Goal: Information Seeking & Learning: Check status

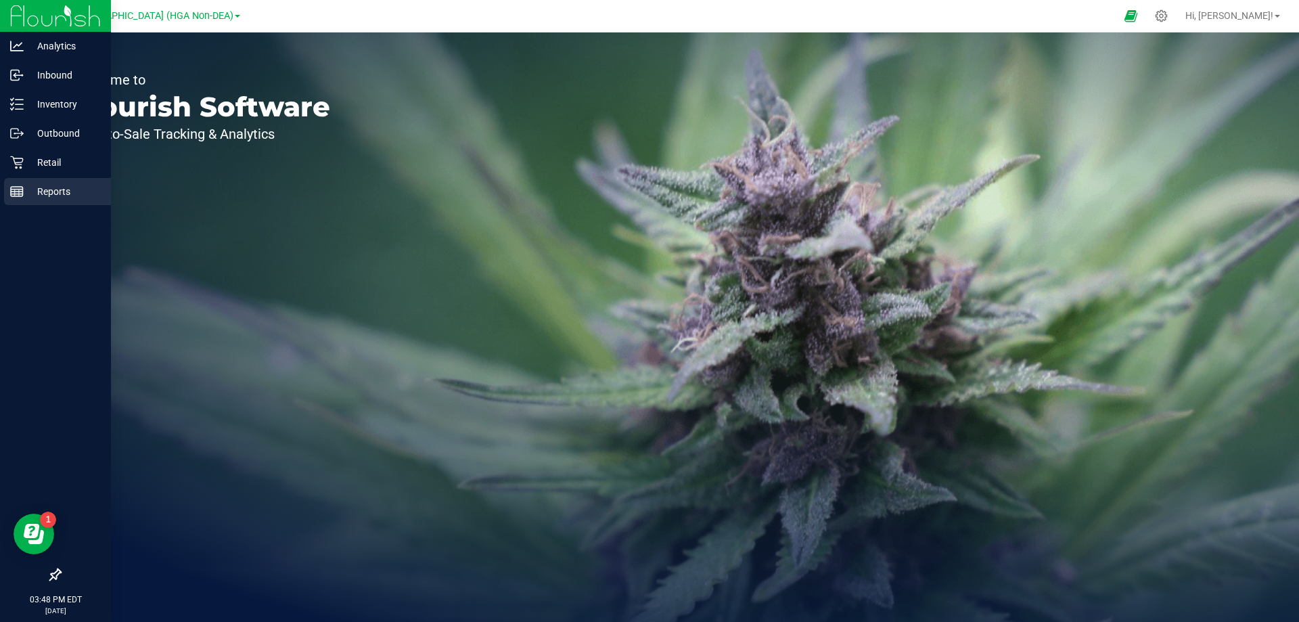
click at [35, 192] on p "Reports" at bounding box center [64, 191] width 81 height 16
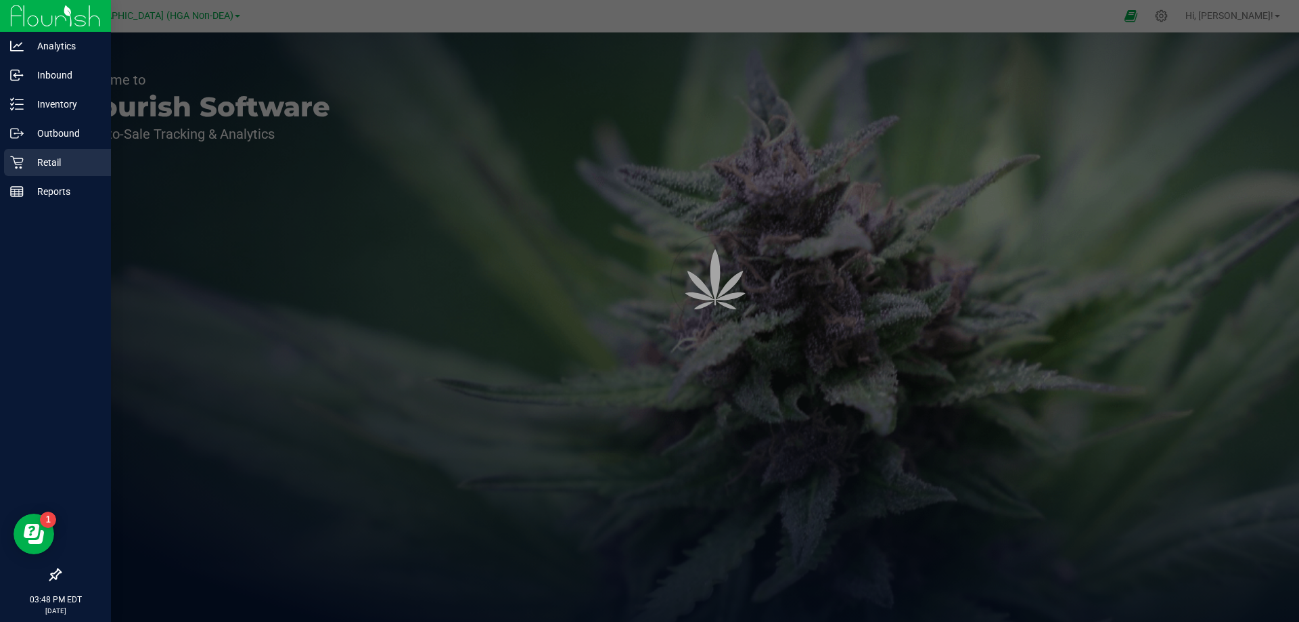
click at [38, 168] on p "Retail" at bounding box center [64, 162] width 81 height 16
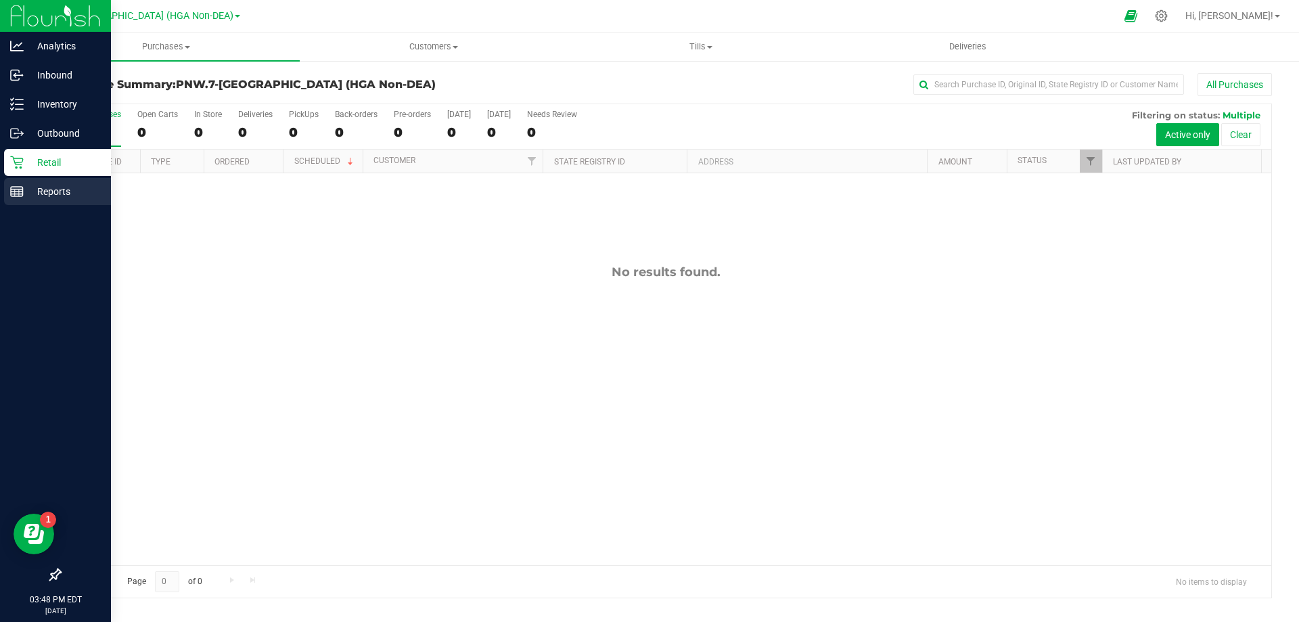
click at [52, 199] on p "Reports" at bounding box center [64, 191] width 81 height 16
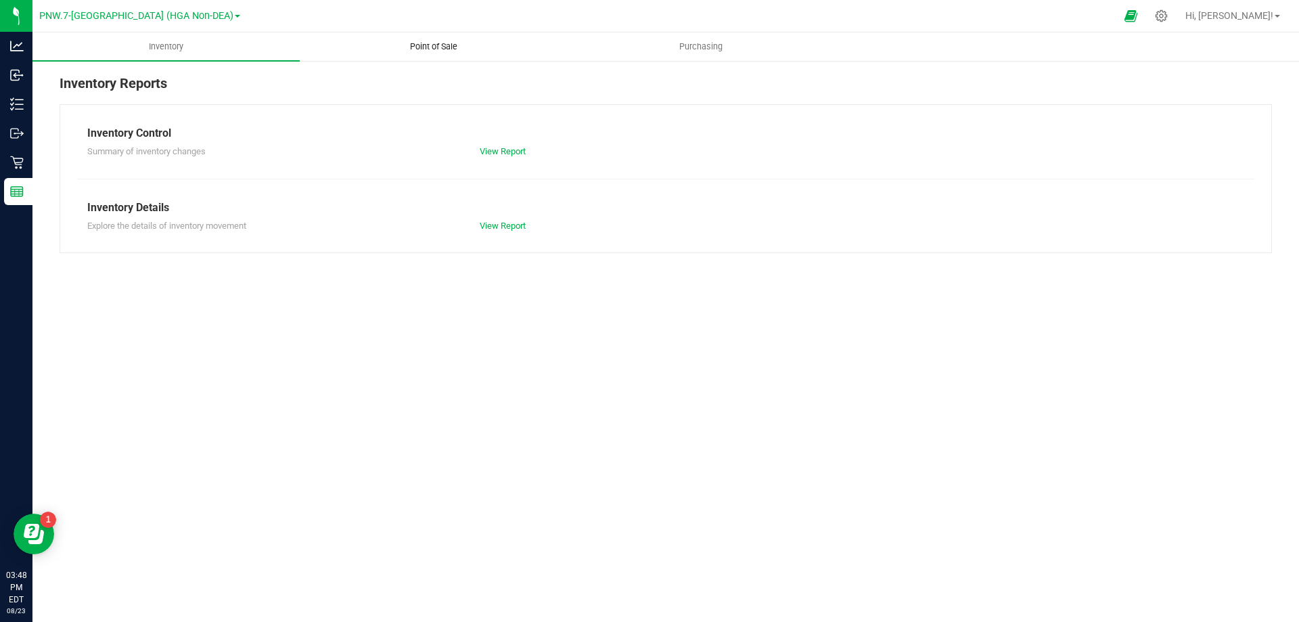
click at [410, 51] on span "Point of Sale" at bounding box center [434, 47] width 84 height 12
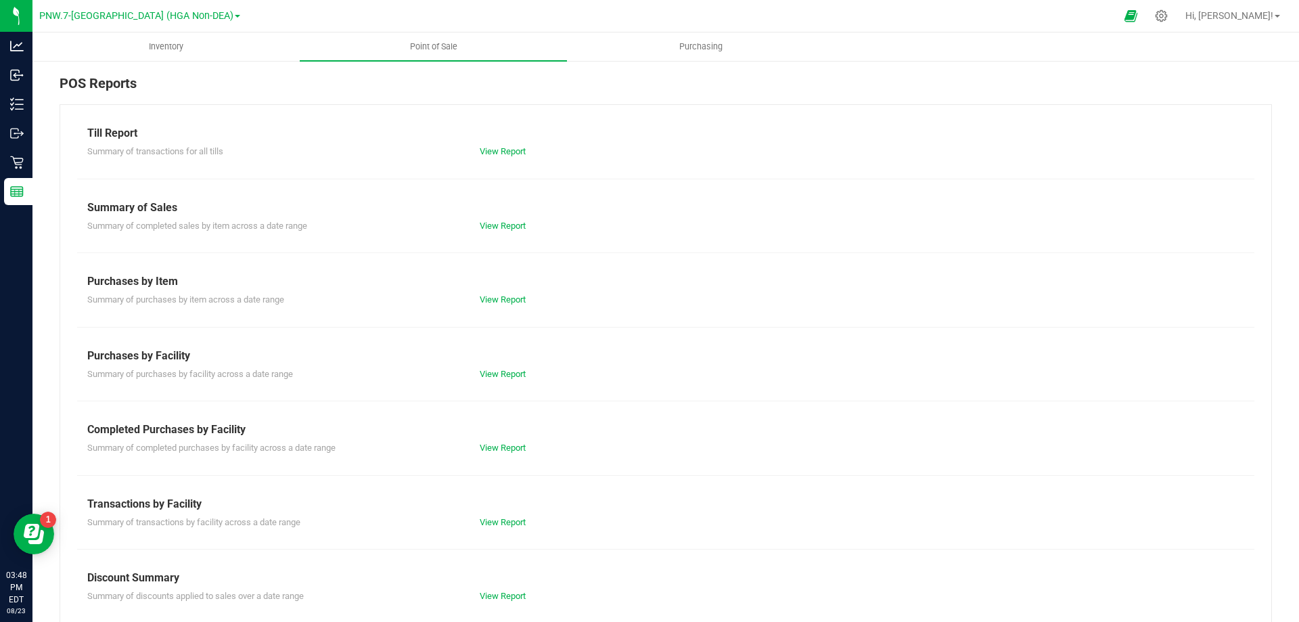
click at [493, 160] on div "Till Report Summary of transactions for all tills View Report Summary of Sales …" at bounding box center [666, 400] width 1213 height 593
click at [497, 152] on link "View Report" at bounding box center [503, 151] width 46 height 10
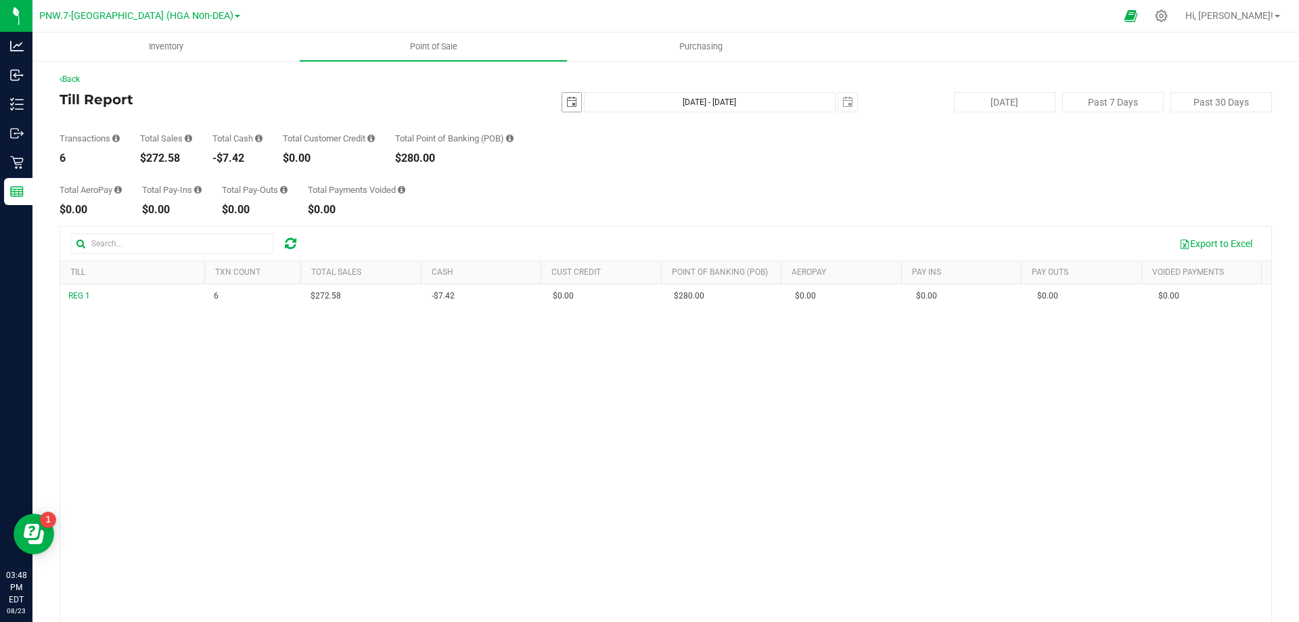
click at [566, 96] on span "select" at bounding box center [571, 102] width 19 height 19
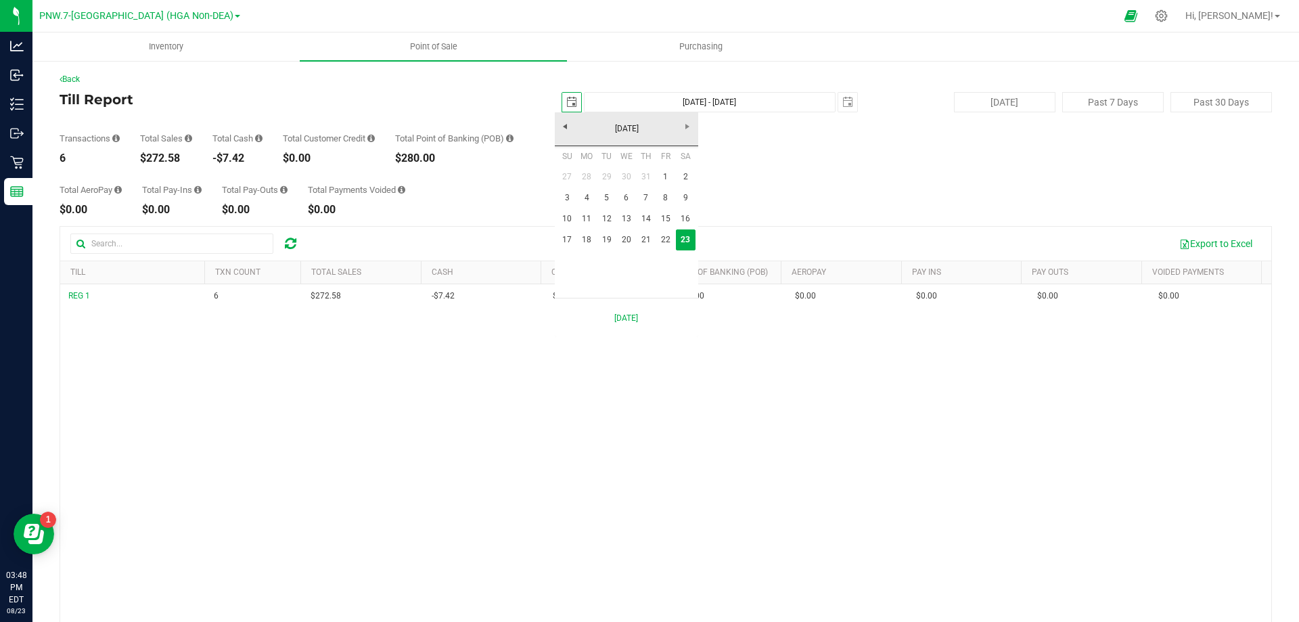
scroll to position [0, 34]
click at [588, 244] on link "18" at bounding box center [587, 239] width 20 height 21
type input "[DATE]"
type input "[DATE] - [DATE]"
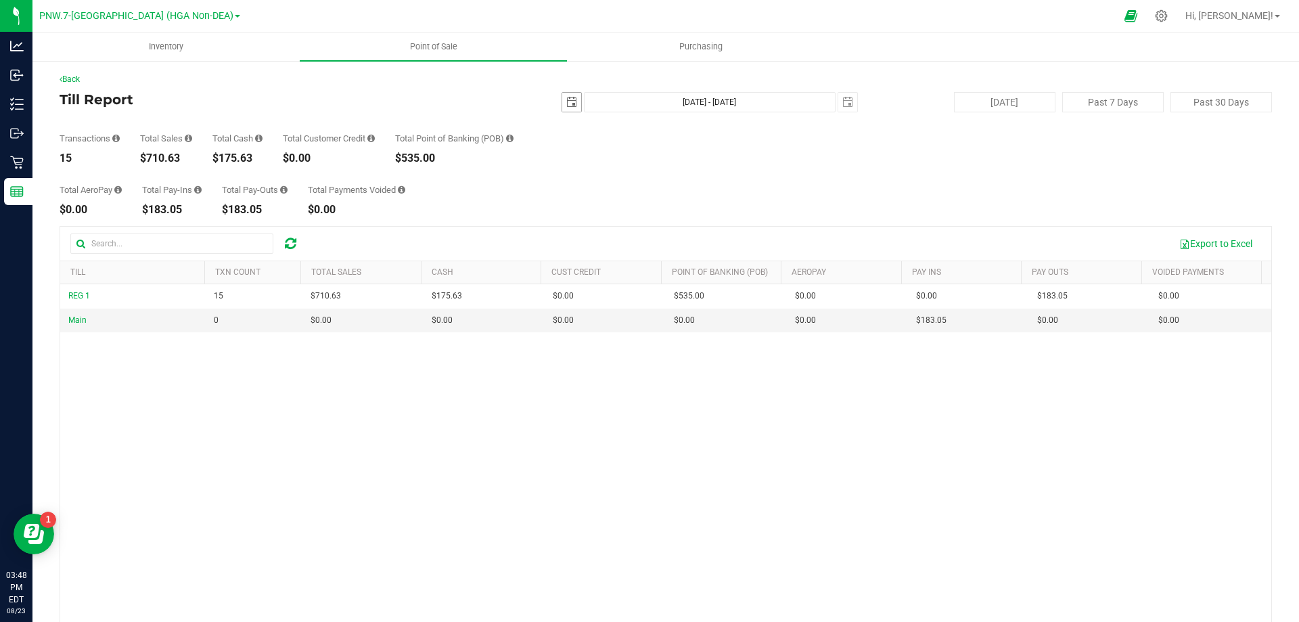
click at [571, 96] on span "select" at bounding box center [571, 102] width 19 height 19
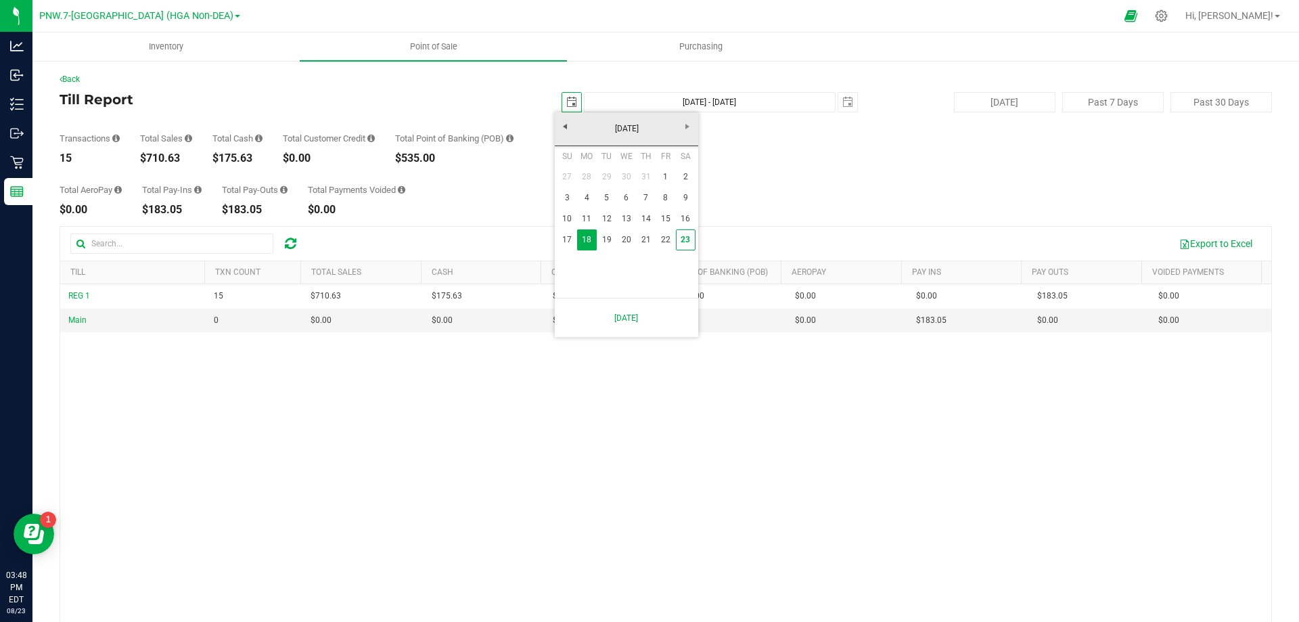
click at [487, 371] on div "REG 1 15 $710.63 $175.63 $0.00 $0.00 $0.00 $0.00 $0.00 $535.00 $0.00 $0.00 $0.0…" at bounding box center [665, 480] width 1211 height 392
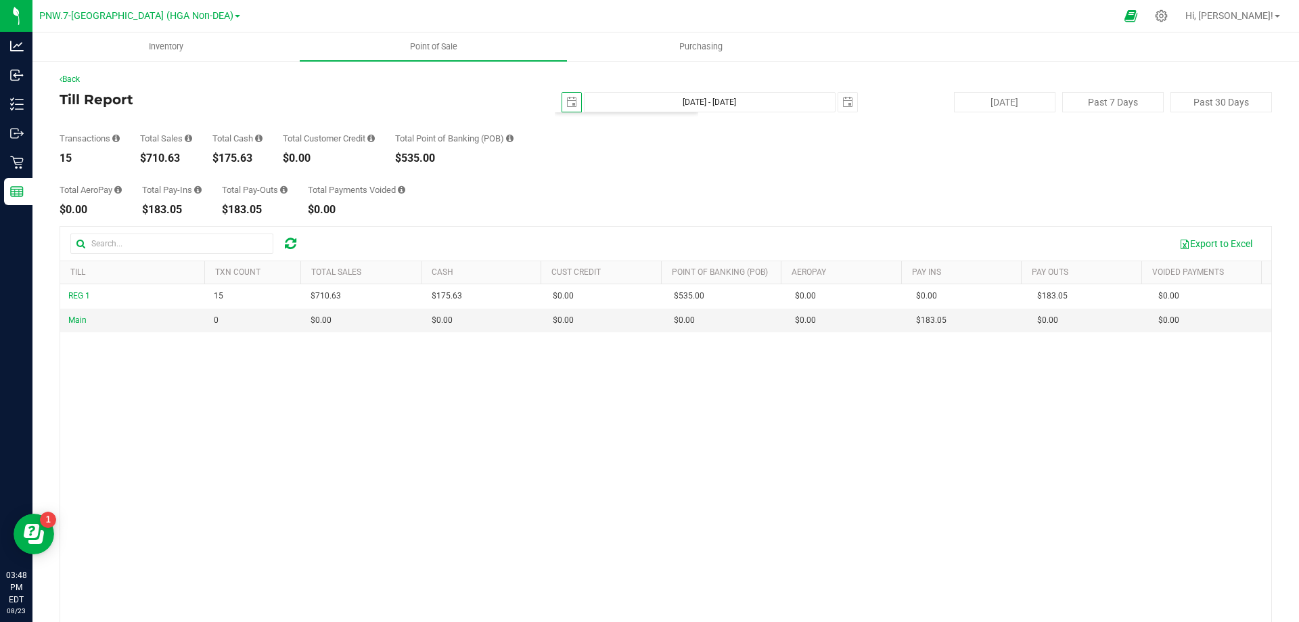
scroll to position [0, 0]
click at [569, 106] on span "select" at bounding box center [571, 102] width 11 height 11
drag, startPoint x: 221, startPoint y: 156, endPoint x: 270, endPoint y: 168, distance: 50.7
click at [270, 168] on div "Back Till Report [DATE] [DATE] - [DATE] [DATE] [DATE] Past 7 Days Past 30 Days …" at bounding box center [666, 391] width 1213 height 636
click at [376, 181] on div "Total AeroPay $0.00 Total Pay-Ins $183.05 Total Pay-Outs $183.05 Total Payments…" at bounding box center [666, 189] width 1213 height 51
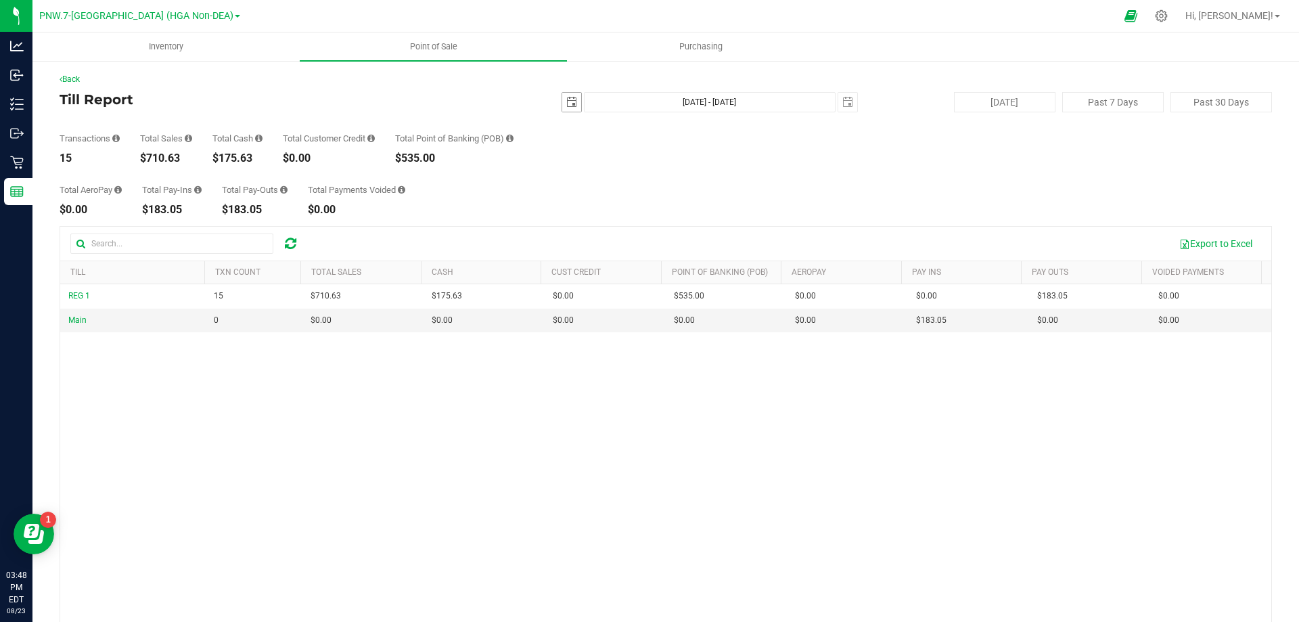
click at [570, 102] on span "select" at bounding box center [571, 102] width 19 height 19
click at [580, 115] on div "Transactions 15 Total Sales $710.63 Total Cash $175.63 Total Customer Credit $0…" at bounding box center [666, 137] width 1213 height 51
click at [576, 113] on div "Transactions 15 Total Sales $710.63 Total Cash $175.63 Total Customer Credit $0…" at bounding box center [666, 137] width 1213 height 51
click at [571, 100] on span "select" at bounding box center [571, 102] width 19 height 19
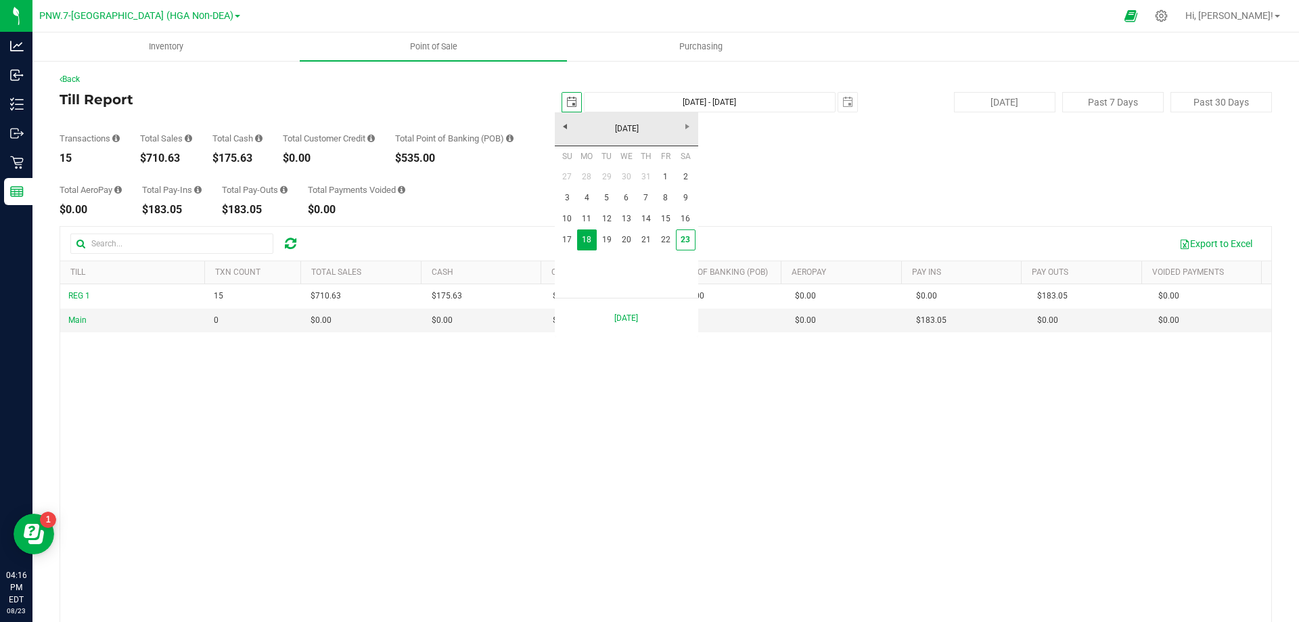
scroll to position [0, 34]
click at [742, 193] on div "Total AeroPay $0.00 Total Pay-Ins $183.05 Total Pay-Outs $183.05 Total Payments…" at bounding box center [666, 189] width 1213 height 51
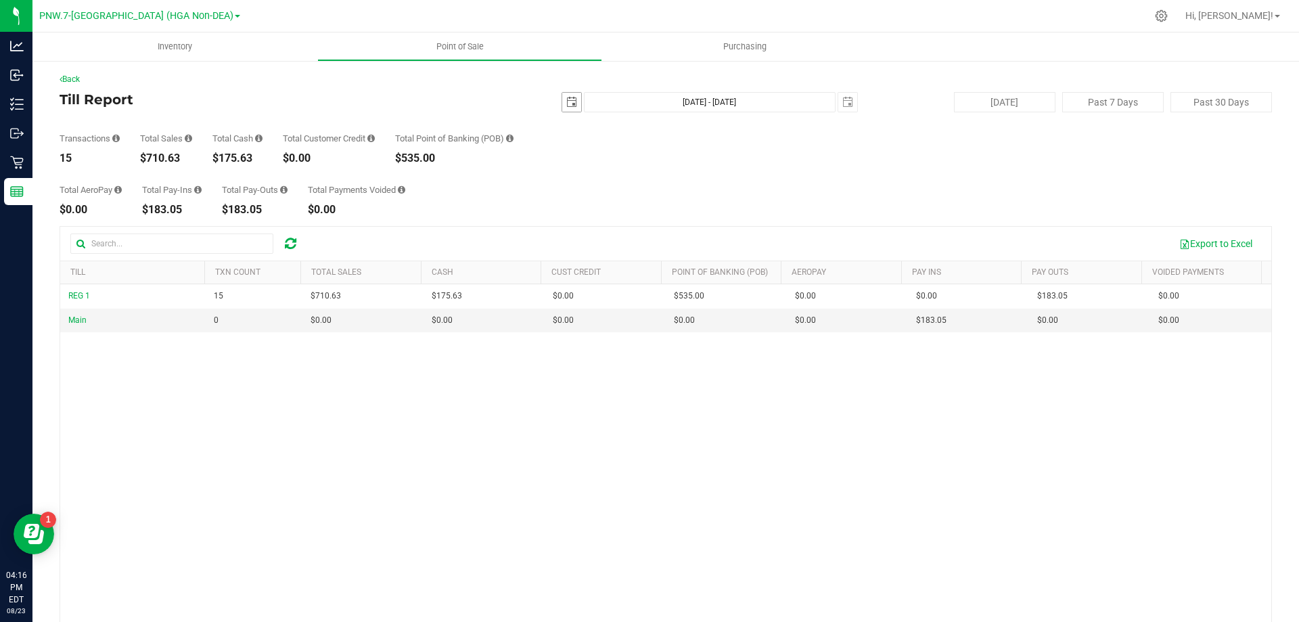
click at [566, 104] on span "select" at bounding box center [571, 102] width 11 height 11
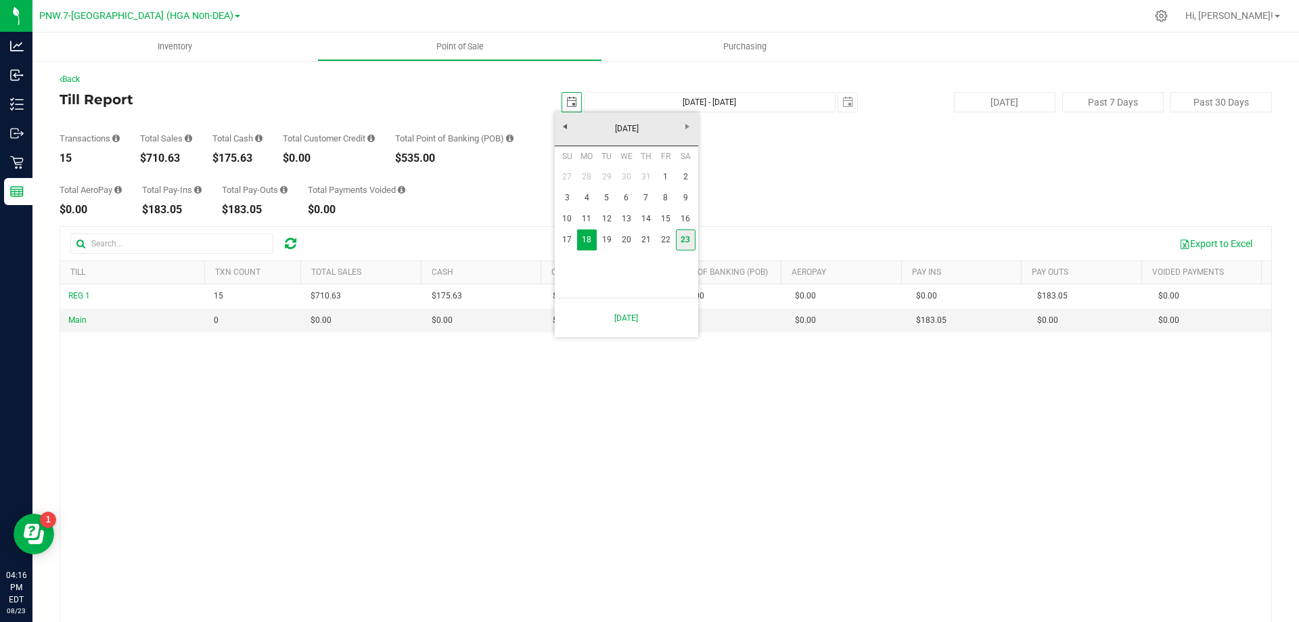
click at [694, 239] on link "23" at bounding box center [686, 239] width 20 height 21
type input "[DATE]"
type input "[DATE] - [DATE]"
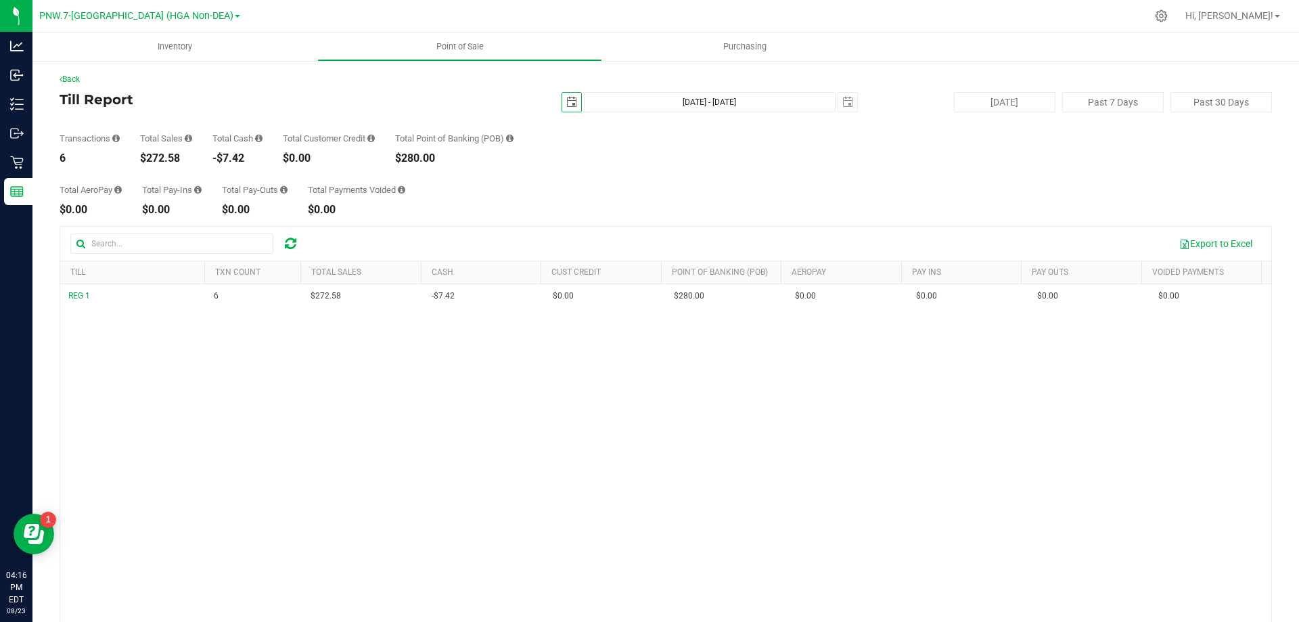
drag, startPoint x: 558, startPoint y: 106, endPoint x: 610, endPoint y: 195, distance: 102.5
click at [562, 106] on span "select" at bounding box center [571, 102] width 19 height 19
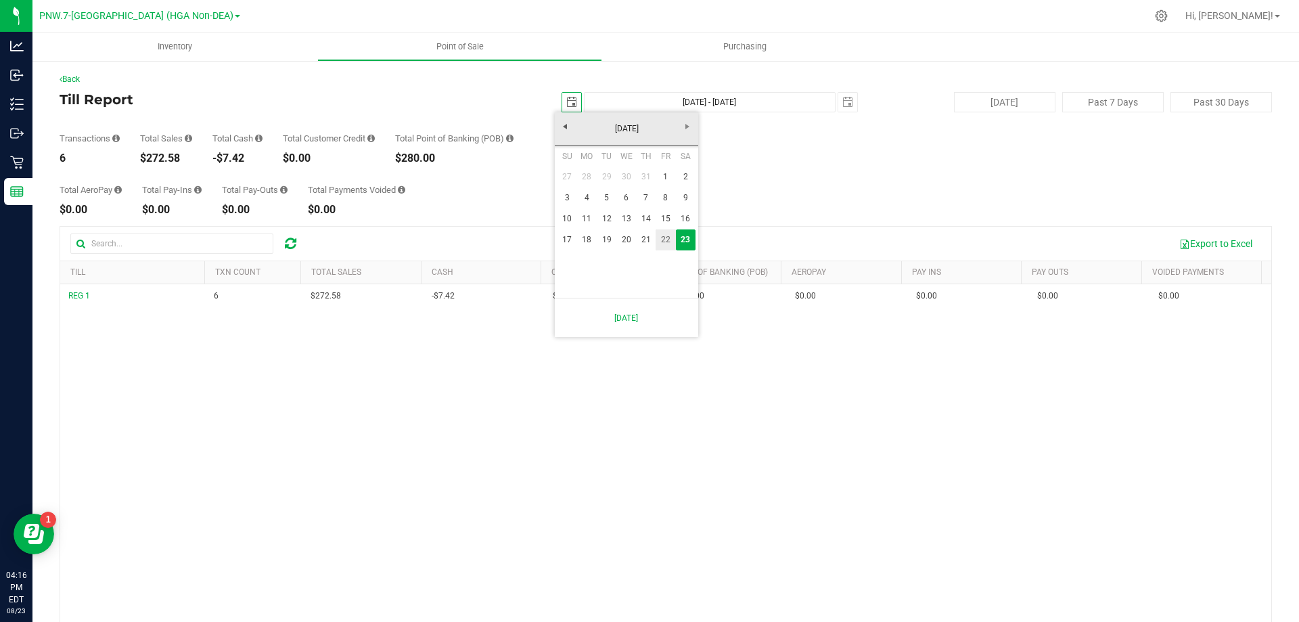
click at [662, 245] on link "22" at bounding box center [666, 239] width 20 height 21
type input "2025-08-22"
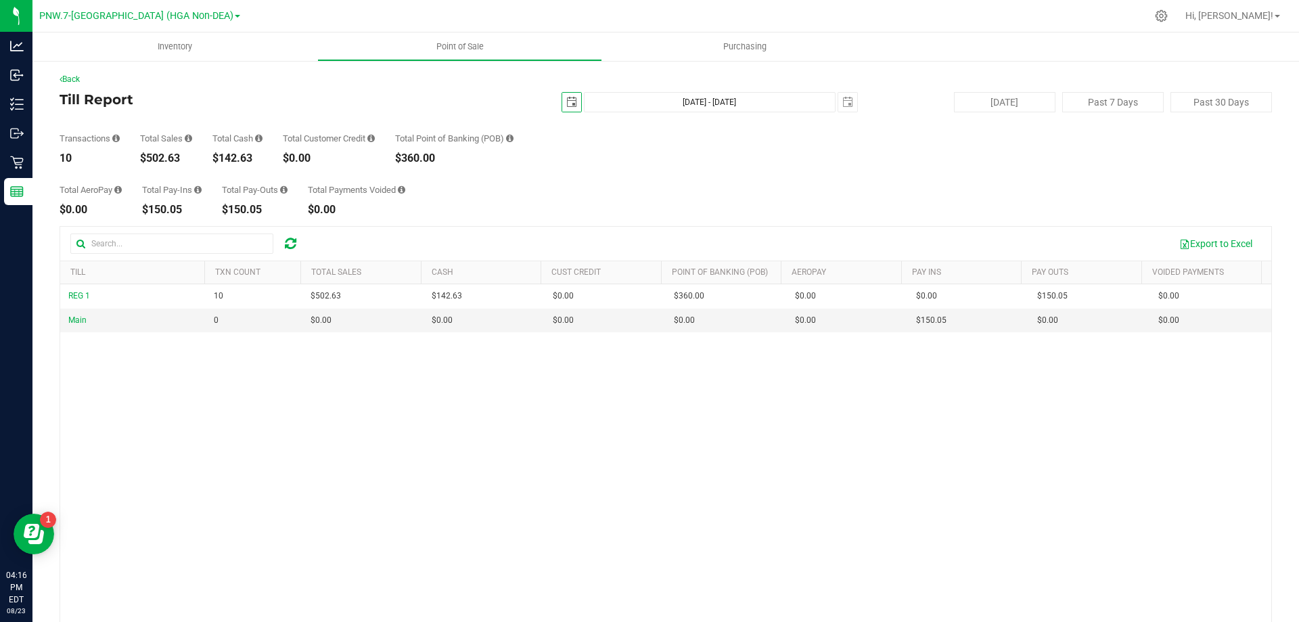
click at [566, 105] on span "select" at bounding box center [571, 102] width 11 height 11
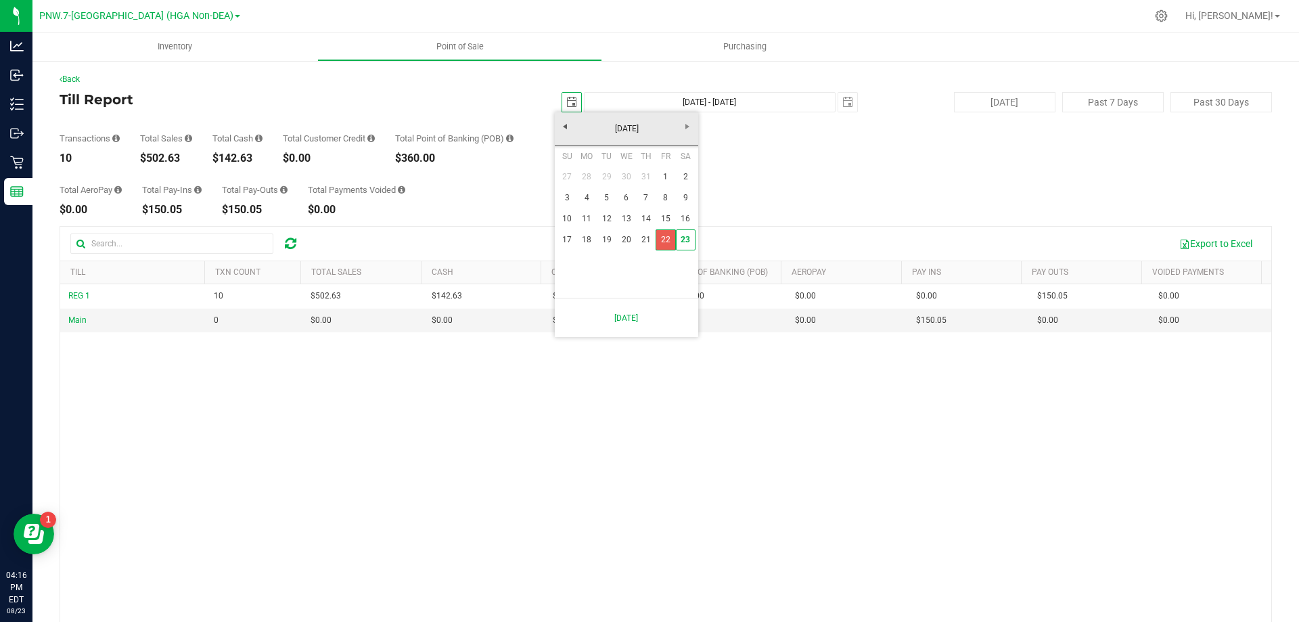
click at [664, 237] on link "22" at bounding box center [666, 239] width 20 height 21
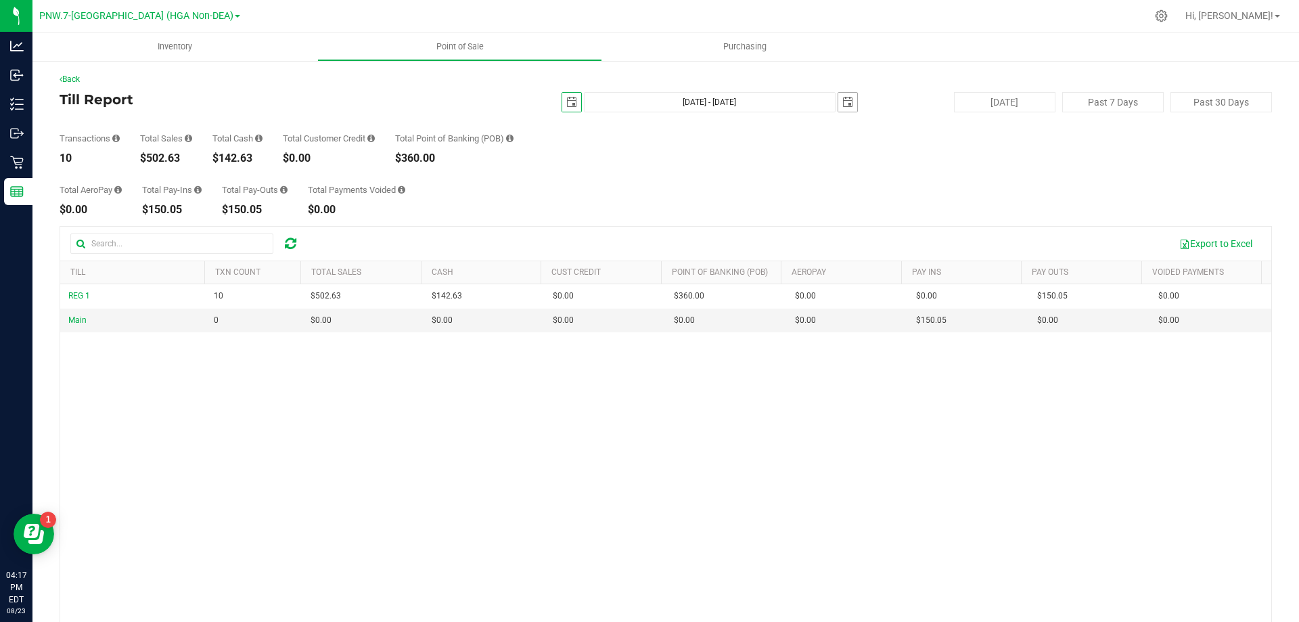
click at [845, 107] on span "select" at bounding box center [847, 102] width 11 height 11
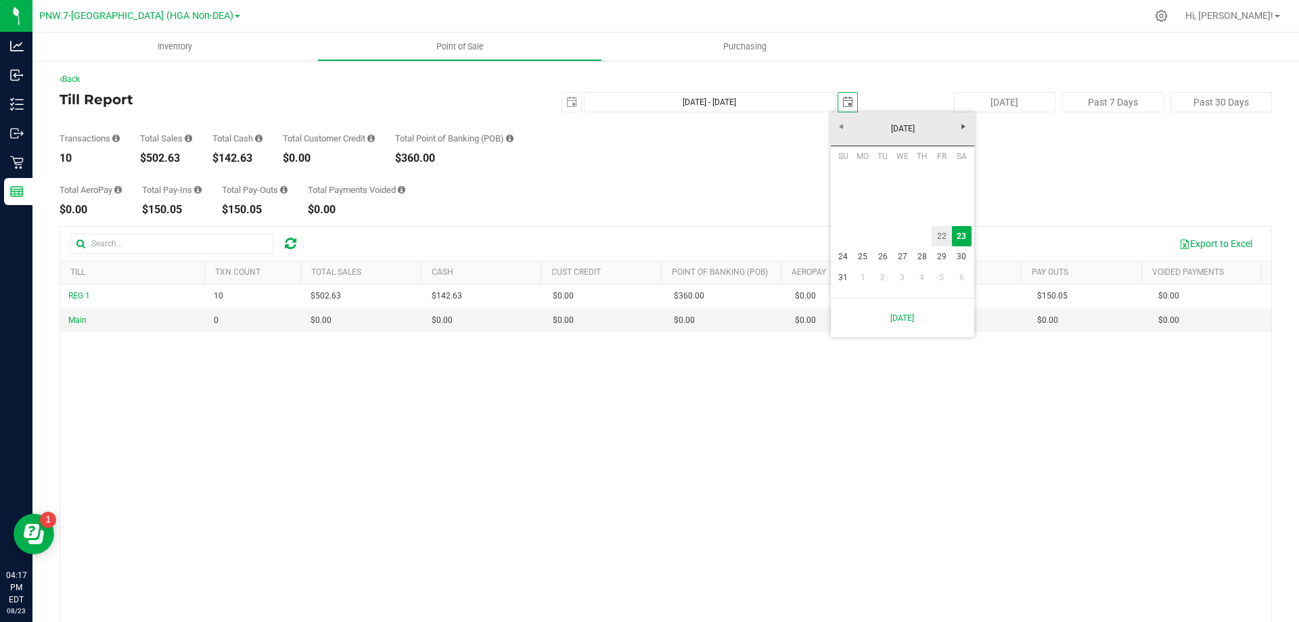
click at [942, 238] on link "22" at bounding box center [942, 236] width 20 height 21
type input "Aug 22, 2025 - Aug 22, 2025"
type input "2025-08-22"
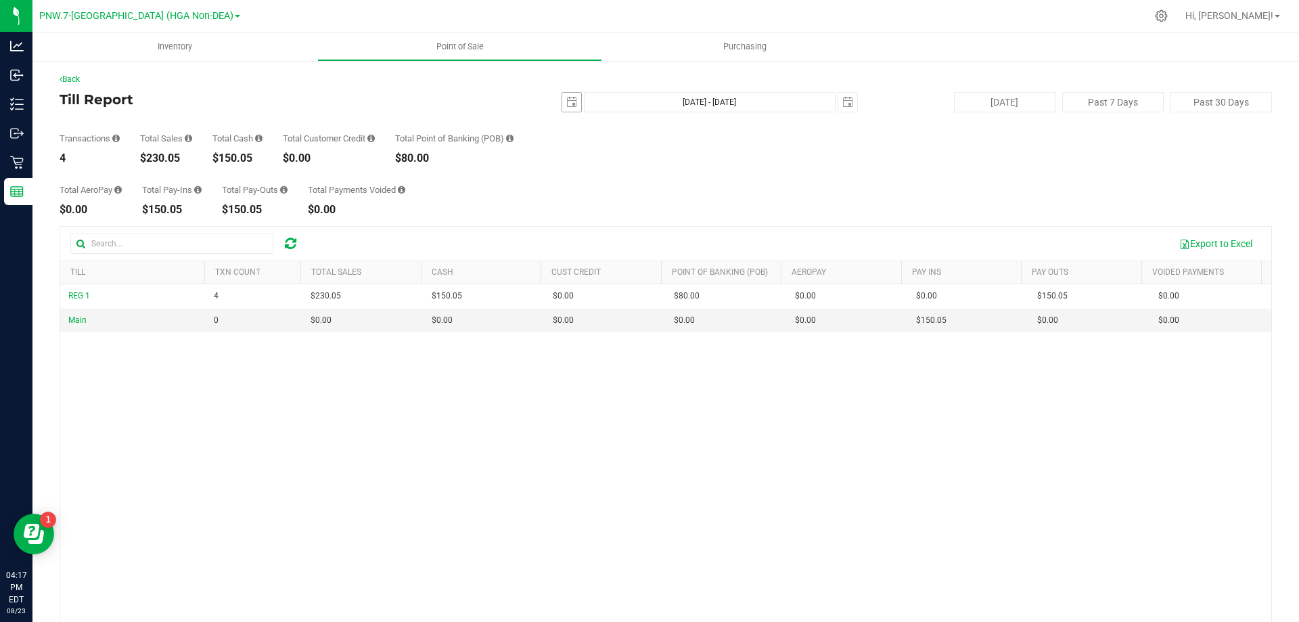
drag, startPoint x: 559, startPoint y: 116, endPoint x: 570, endPoint y: 106, distance: 15.8
click at [565, 113] on div "Transactions 4 Total Sales $230.05 Total Cash $150.05 Total Customer Credit $0.…" at bounding box center [666, 137] width 1213 height 51
click at [570, 106] on span "select" at bounding box center [571, 102] width 19 height 19
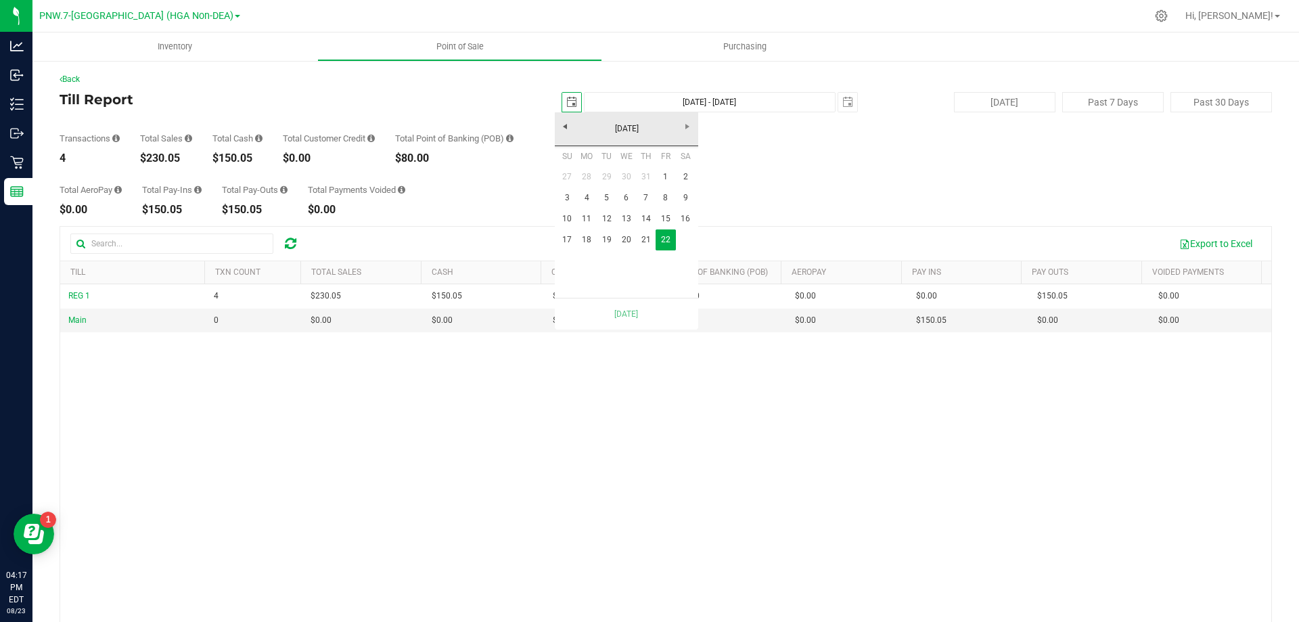
scroll to position [0, 34]
click at [600, 243] on link "19" at bounding box center [607, 239] width 20 height 21
type input "Aug 19, 2025 - Aug 22, 2025"
type input "2025-08-19"
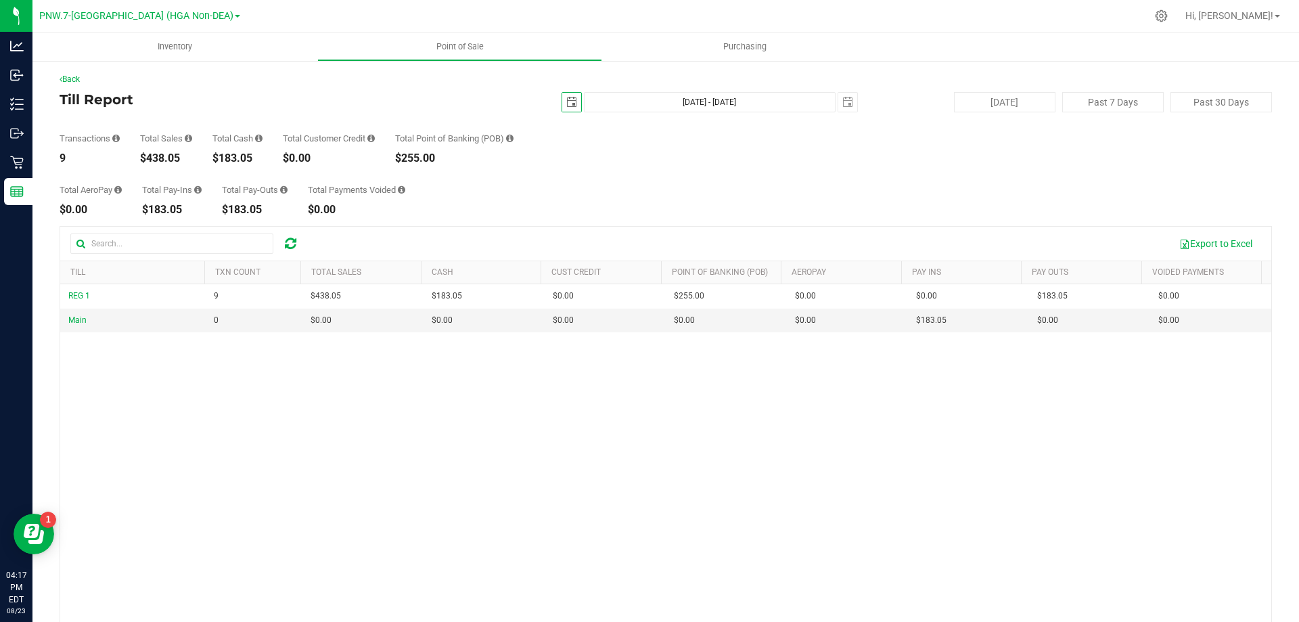
drag, startPoint x: 554, startPoint y: 106, endPoint x: 562, endPoint y: 104, distance: 7.7
click at [562, 105] on span "2025-08-19" at bounding box center [572, 102] width 20 height 20
click at [566, 104] on span "select" at bounding box center [571, 102] width 11 height 11
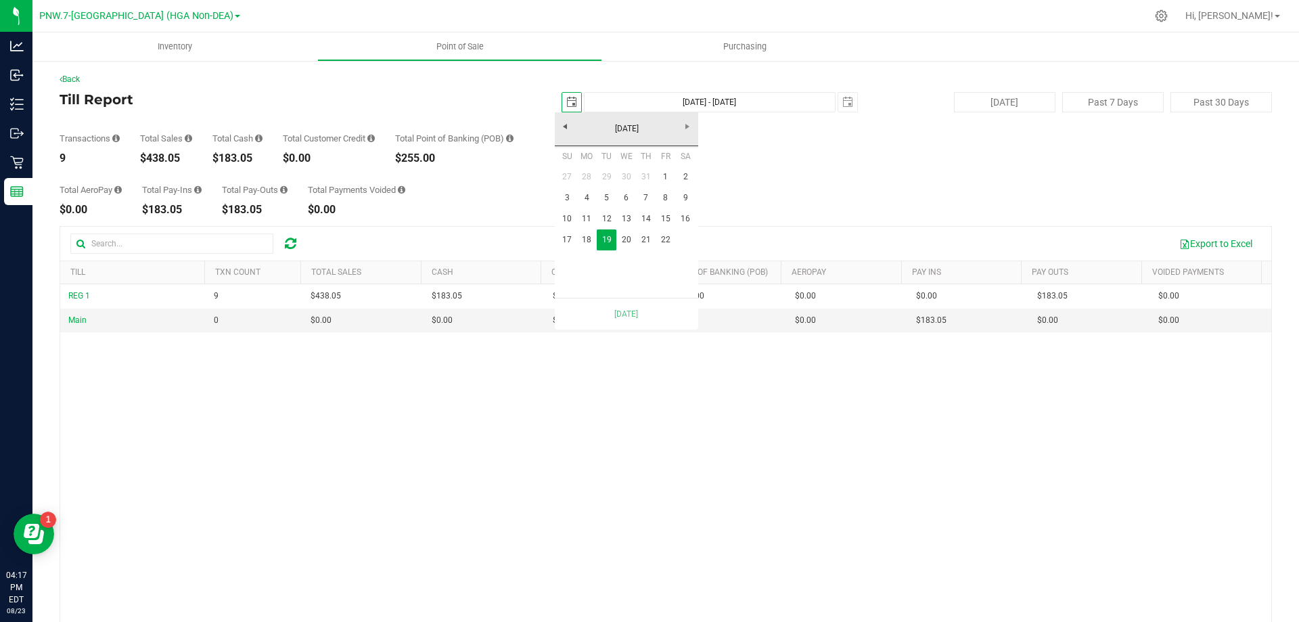
scroll to position [0, 34]
click at [842, 107] on span "select" at bounding box center [847, 102] width 19 height 19
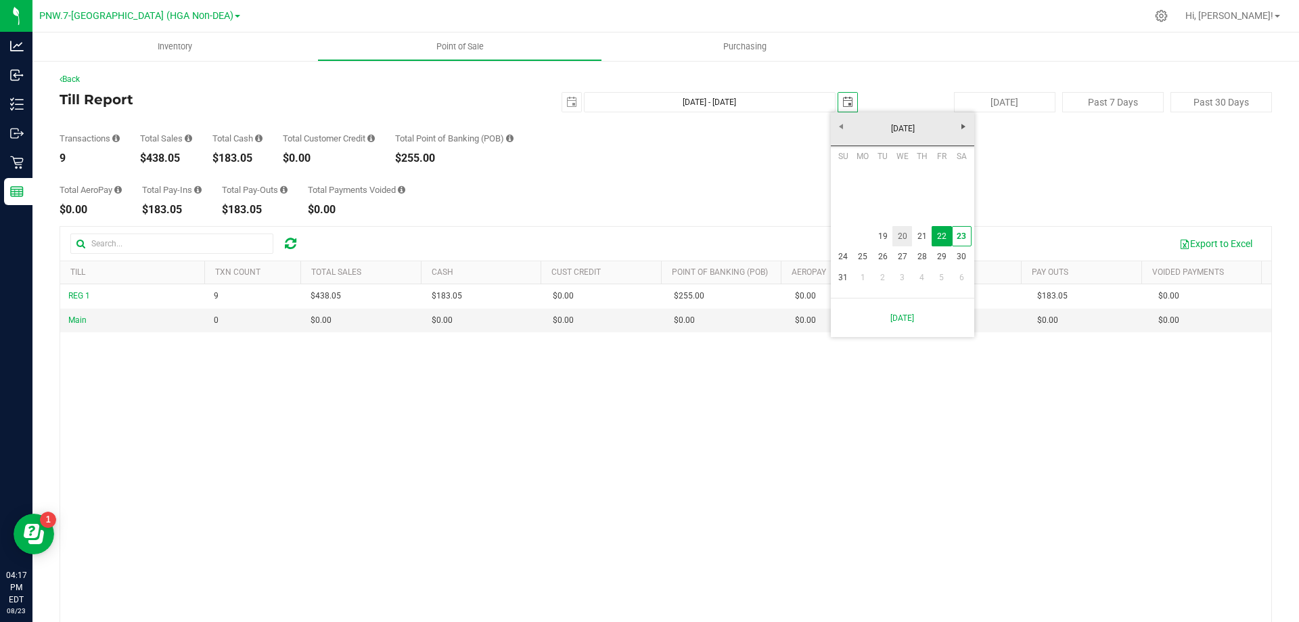
click at [892, 237] on link "20" at bounding box center [902, 236] width 20 height 21
type input "Aug 19, 2025 - Aug 20, 2025"
type input "2025-08-20"
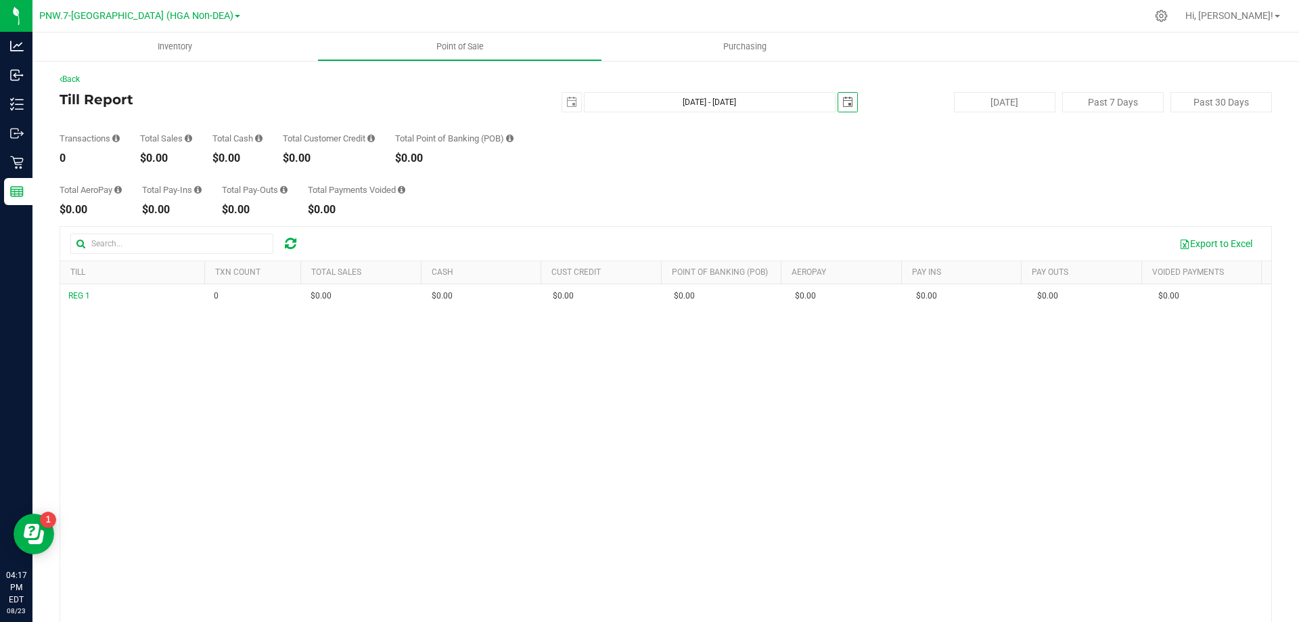
click at [838, 94] on span "select" at bounding box center [847, 102] width 19 height 19
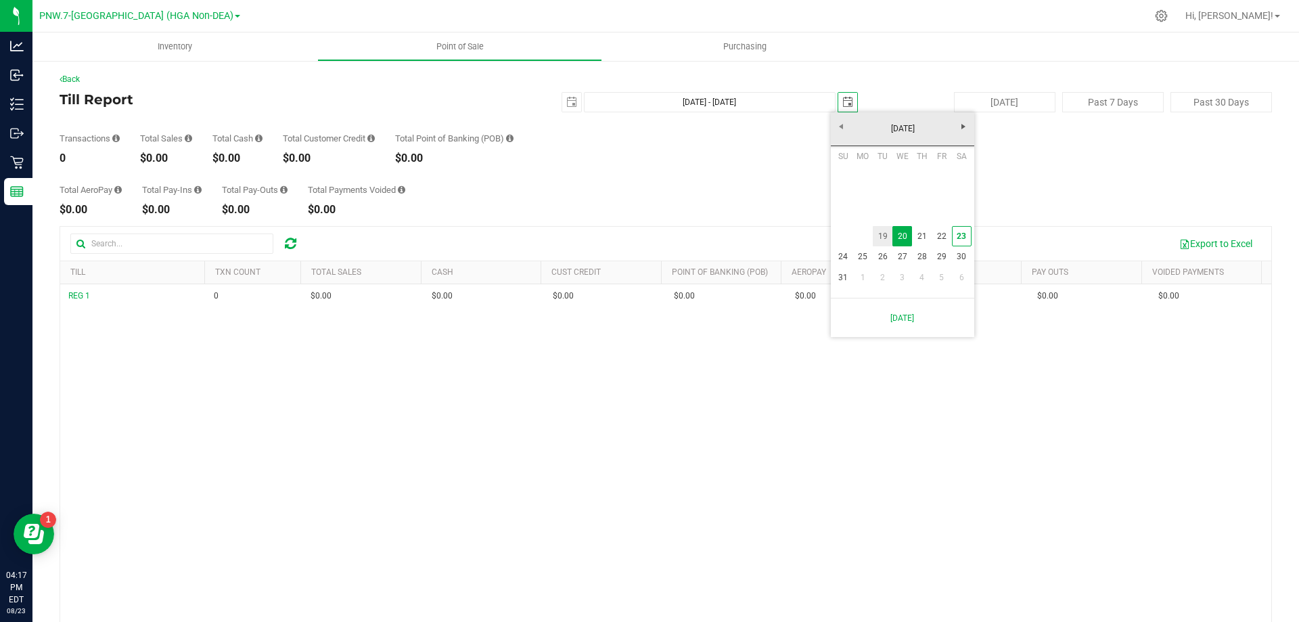
click at [885, 239] on link "19" at bounding box center [883, 236] width 20 height 21
type input "Aug 19, 2025 - Aug 19, 2025"
type input "2025-08-19"
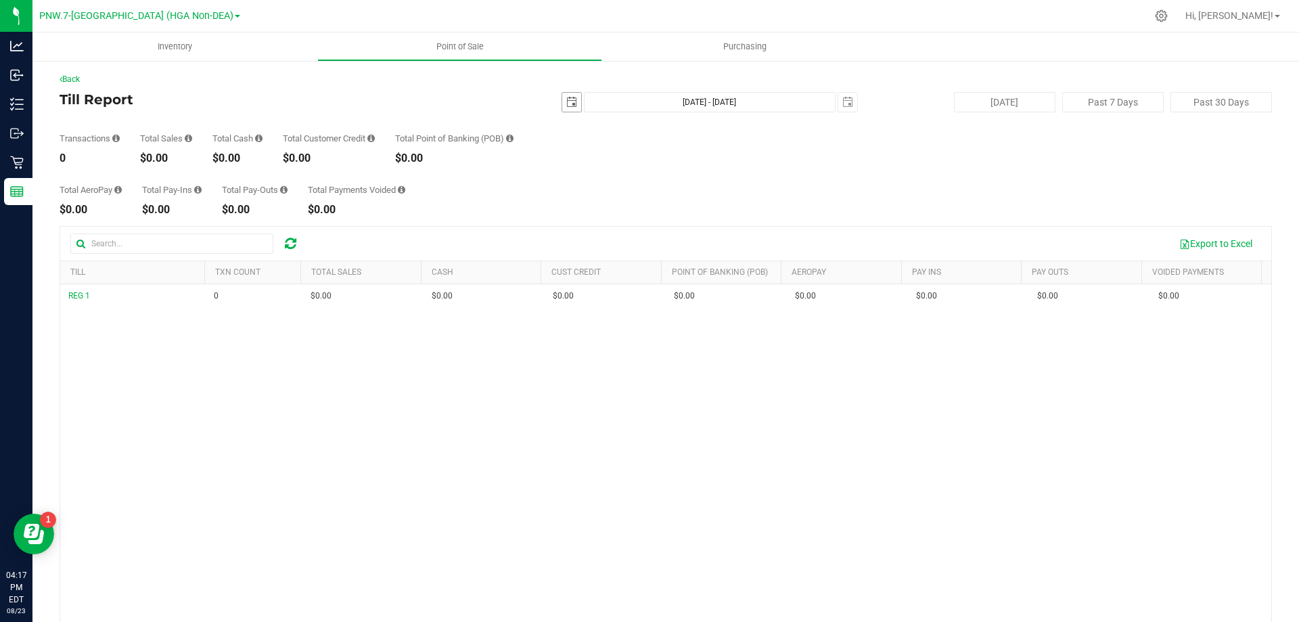
click at [566, 104] on span "select" at bounding box center [571, 102] width 11 height 11
drag, startPoint x: 495, startPoint y: 443, endPoint x: 522, endPoint y: 397, distance: 53.1
click at [507, 430] on div "REG 1 0 $0.00 $0.00 $0.00 $0.00 $0.00 $0.00 $0.00 $0.00 $0.00 $0.00 $0.00 $0.00…" at bounding box center [665, 480] width 1211 height 392
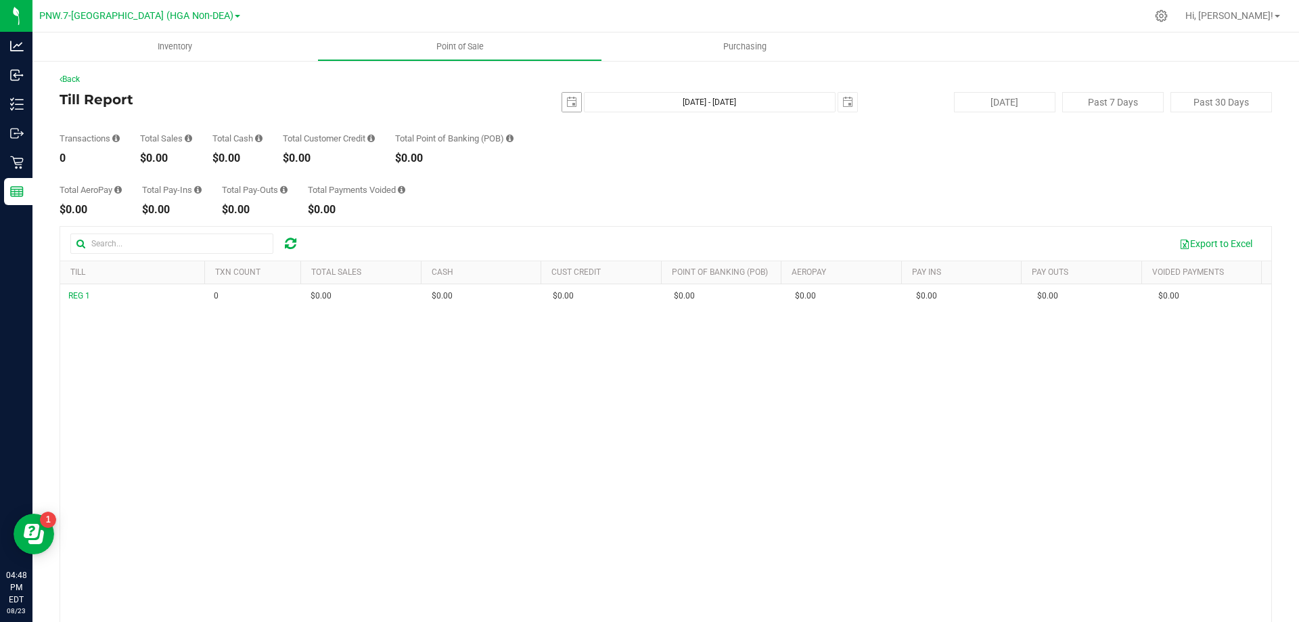
click at [574, 109] on span "select" at bounding box center [571, 102] width 19 height 19
drag, startPoint x: 602, startPoint y: 244, endPoint x: 610, endPoint y: 240, distance: 10.0
click at [604, 243] on link "19" at bounding box center [607, 239] width 20 height 21
click at [849, 104] on span "select" at bounding box center [847, 102] width 19 height 19
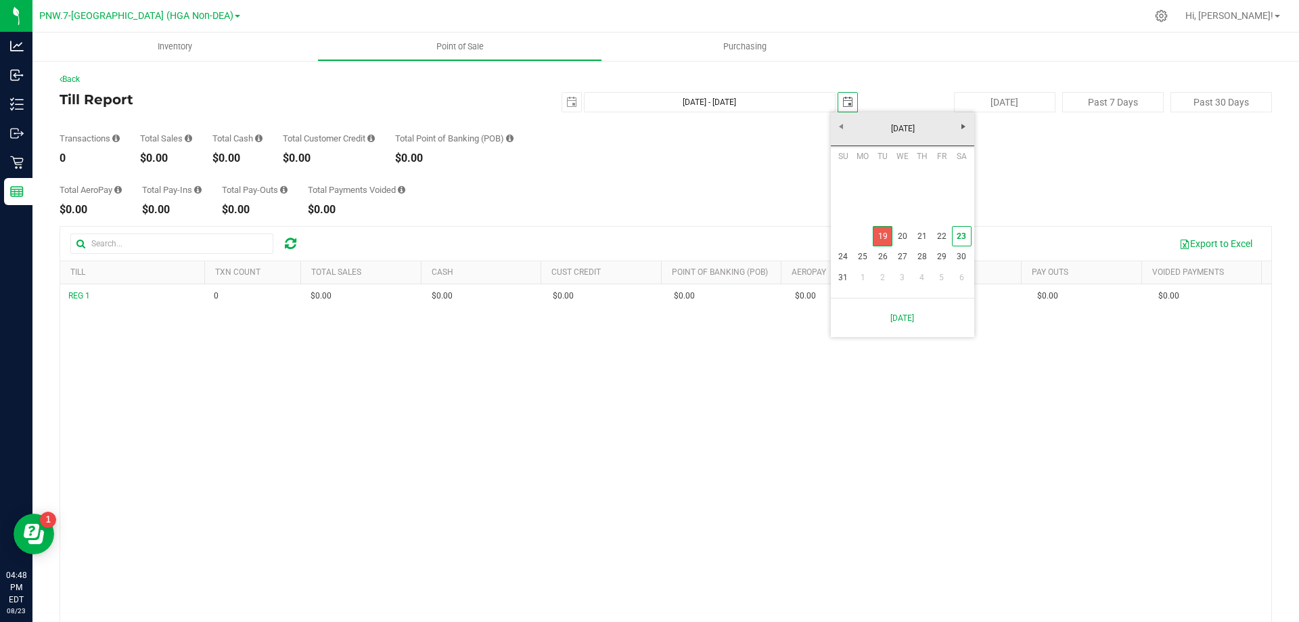
click at [882, 238] on link "19" at bounding box center [883, 236] width 20 height 21
click at [80, 74] on link "Back" at bounding box center [70, 78] width 20 height 9
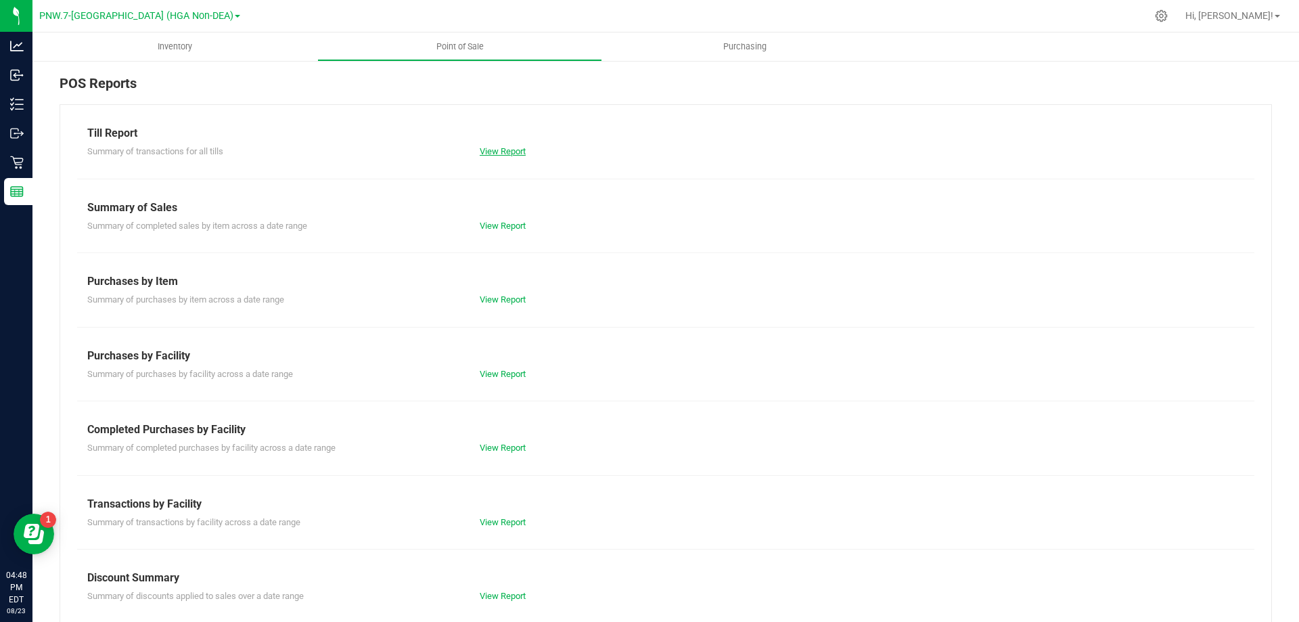
click at [489, 148] on link "View Report" at bounding box center [503, 151] width 46 height 10
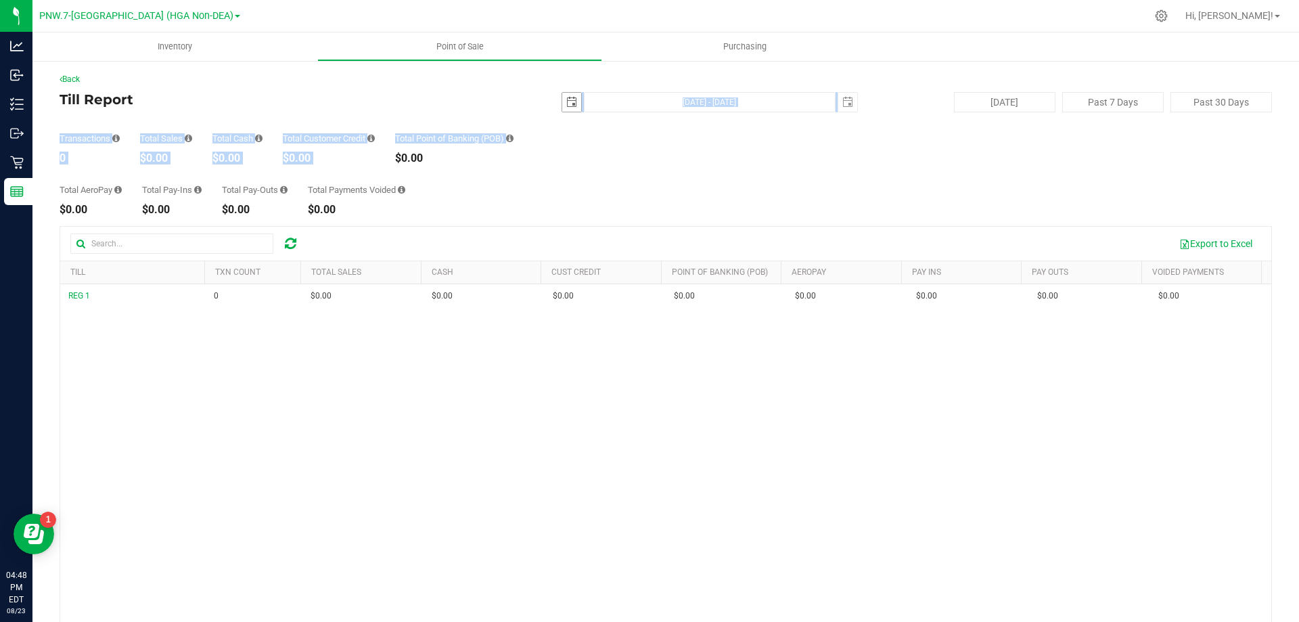
click at [566, 112] on div "Back Till Report 2025-08-19 Aug 19, 2025 - Aug 19, 2025 2025-08-19 Today Past 7…" at bounding box center [666, 391] width 1213 height 636
click at [566, 105] on span "select" at bounding box center [571, 102] width 11 height 11
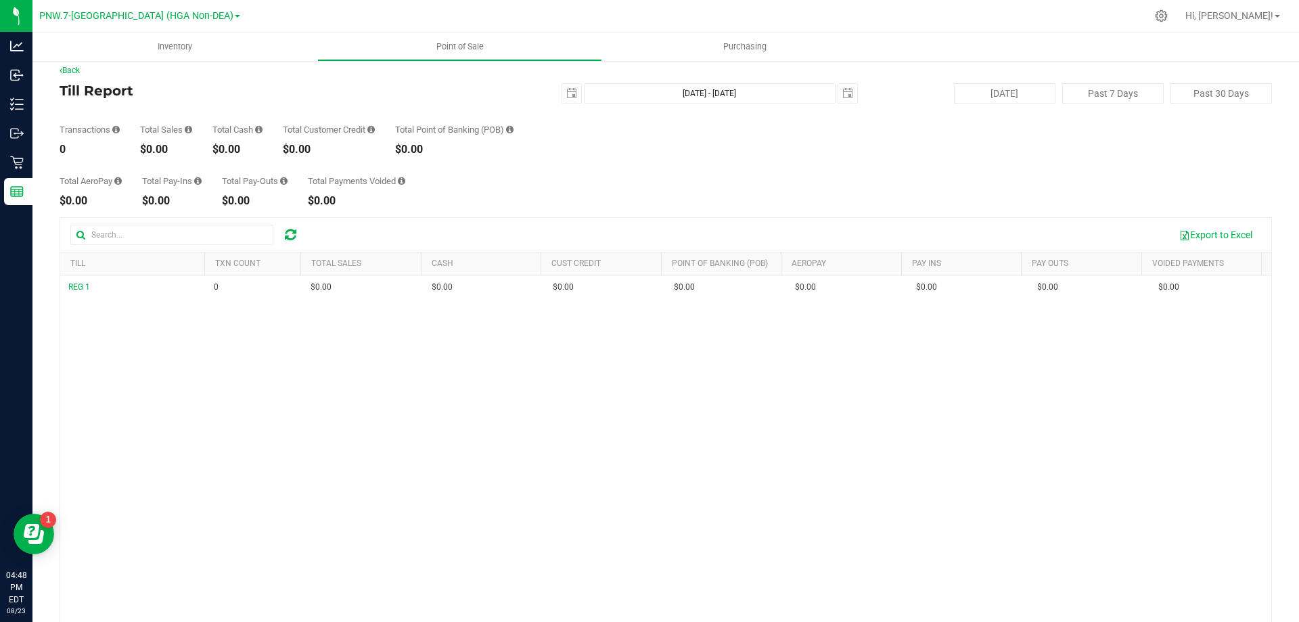
scroll to position [14, 0]
